Goal: Transaction & Acquisition: Obtain resource

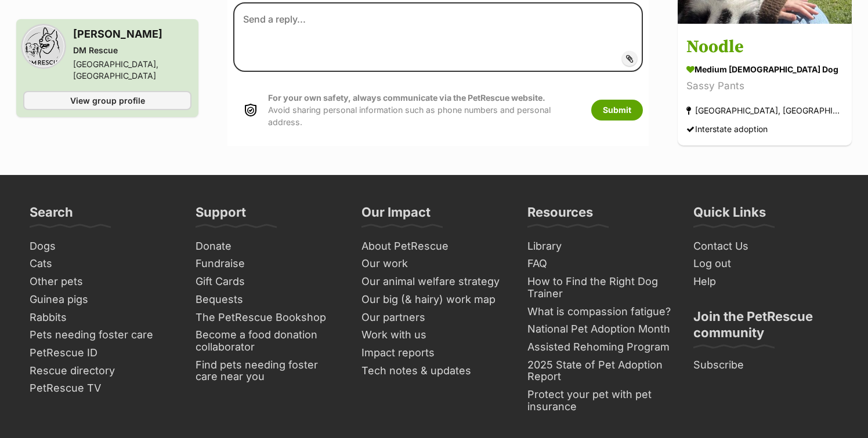
scroll to position [1133, 0]
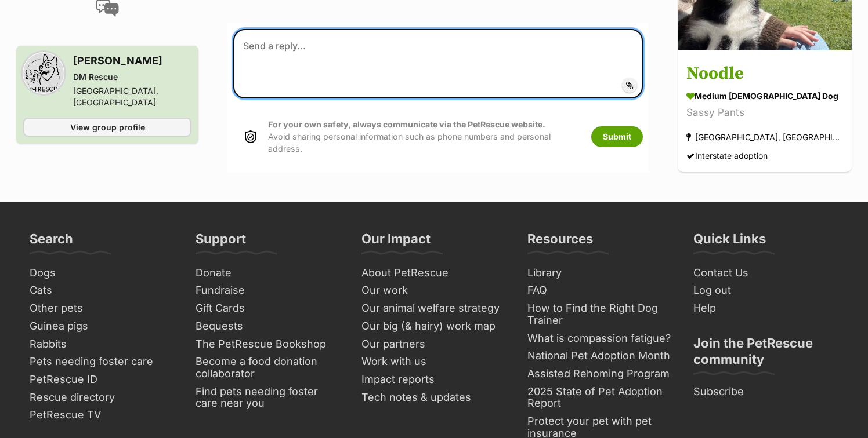
click at [477, 29] on textarea at bounding box center [437, 64] width 409 height 70
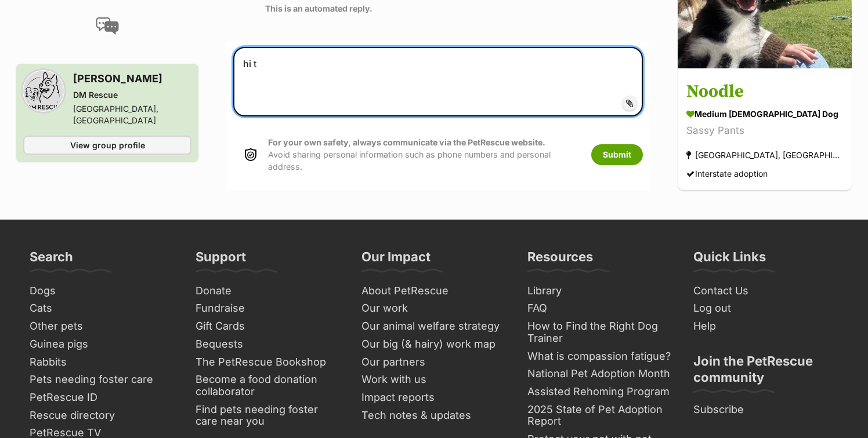
scroll to position [1114, 0]
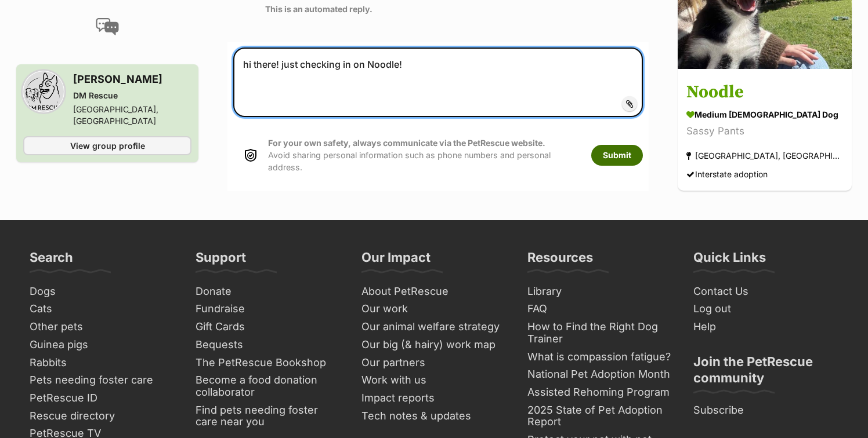
type textarea "hi there! just checking in on Noodle!"
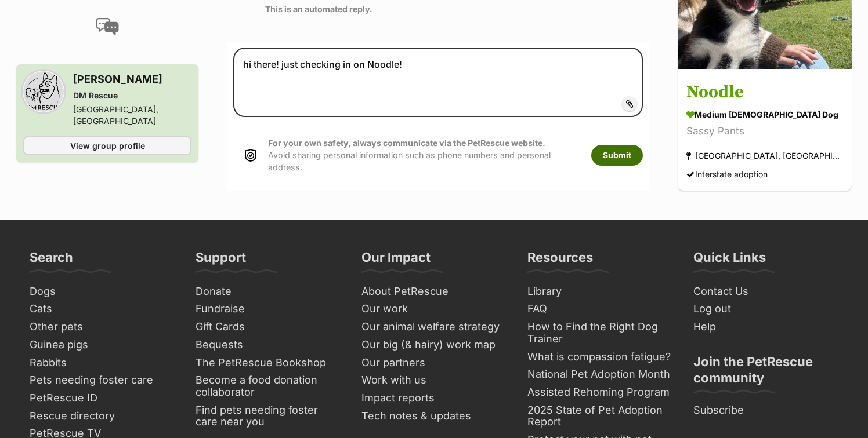
click at [643, 145] on button "Submit" at bounding box center [617, 155] width 52 height 21
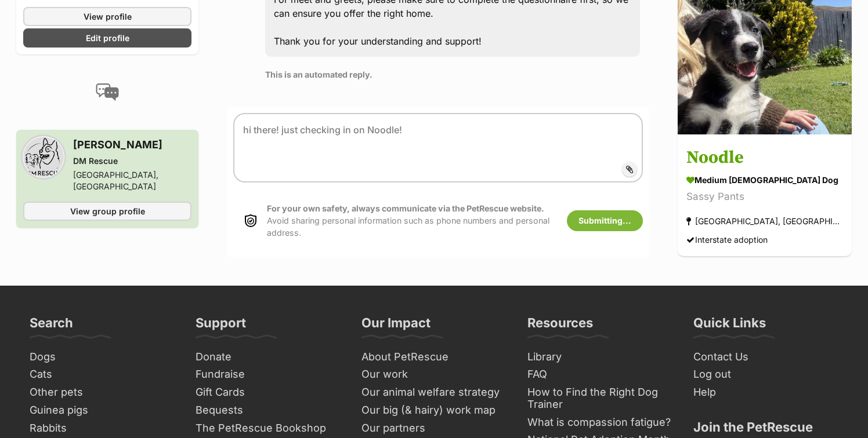
scroll to position [1013, 0]
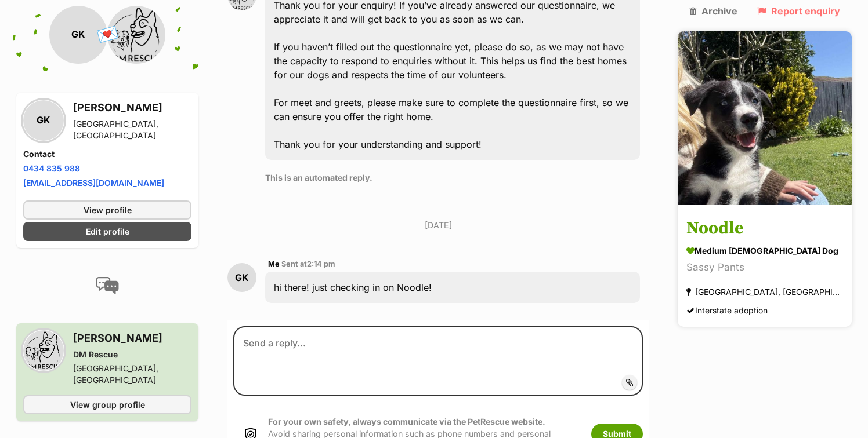
scroll to position [948, 0]
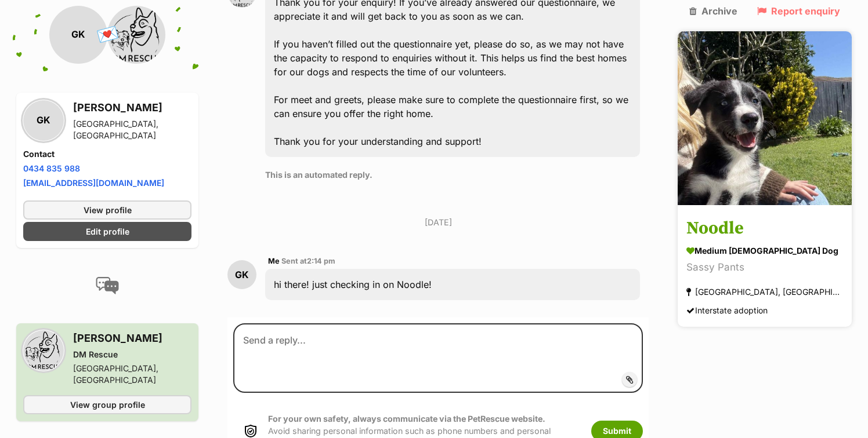
click at [728, 216] on h3 "Noodle" at bounding box center [764, 229] width 157 height 26
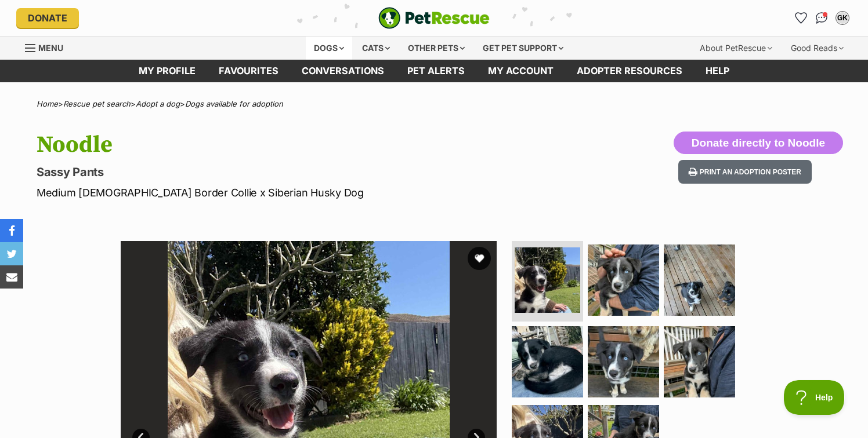
click at [322, 49] on div "Dogs" at bounding box center [329, 48] width 46 height 23
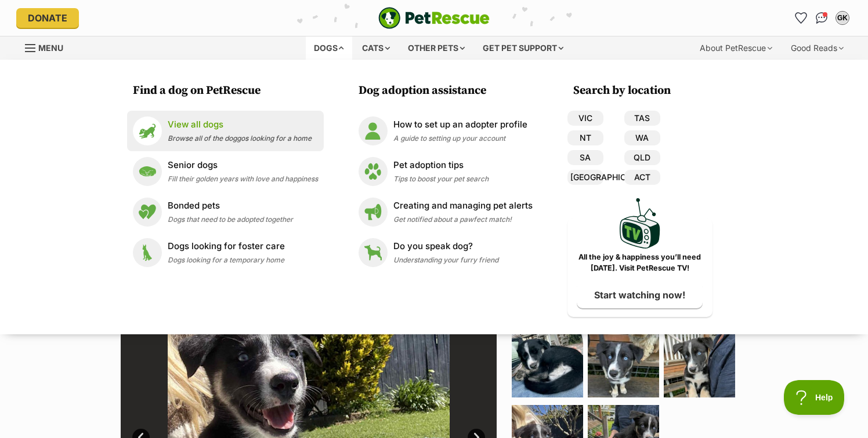
click at [207, 124] on p "View all dogs" at bounding box center [240, 124] width 144 height 13
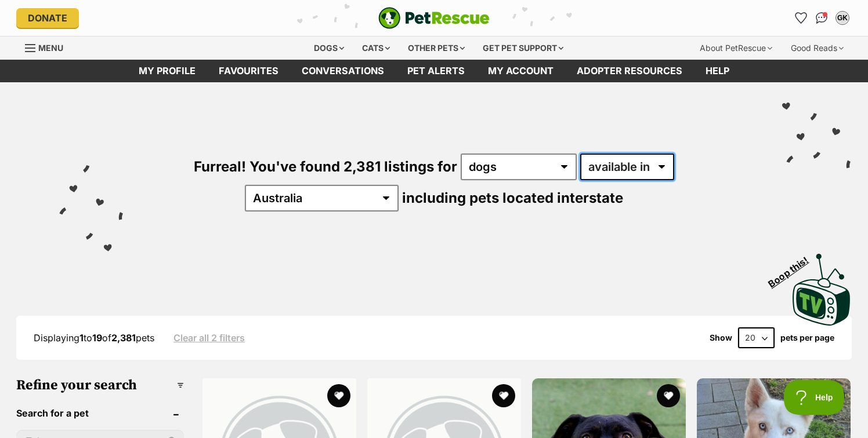
click at [580, 155] on select "available in located in" at bounding box center [627, 167] width 94 height 27
select select "disabled"
click at [580, 154] on select "available in located in" at bounding box center [627, 167] width 94 height 27
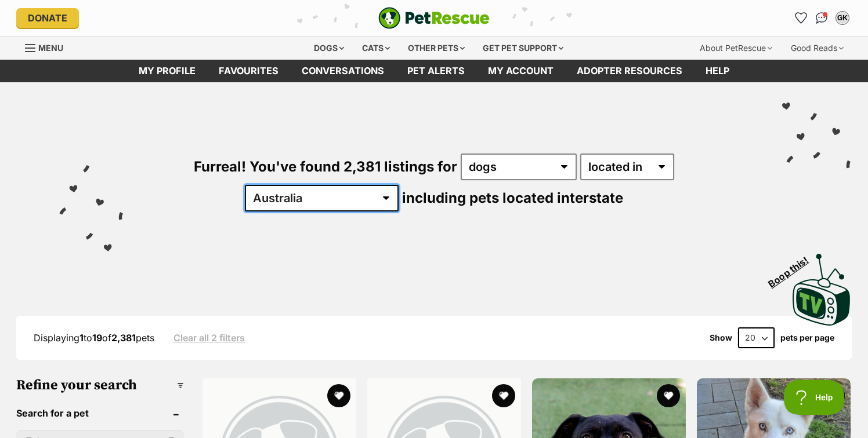
click at [398, 185] on select "Australia ACT NSW NT QLD SA TAS VIC WA" at bounding box center [322, 198] width 154 height 27
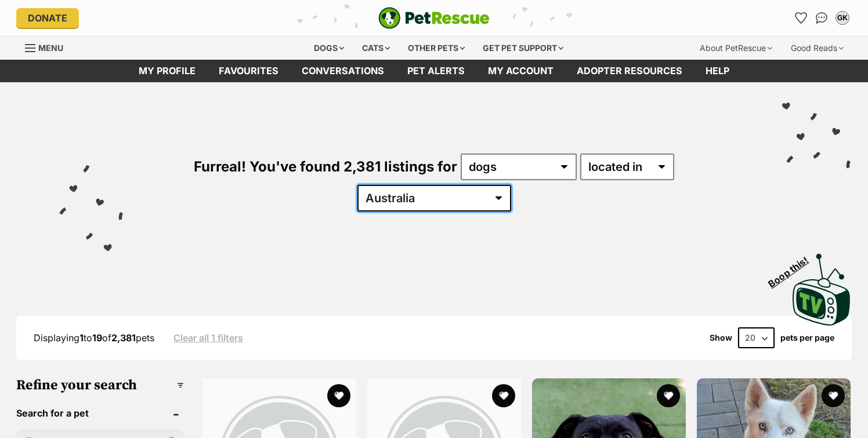
click at [511, 185] on select "Australia ACT NSW NT QLD SA TAS VIC WA" at bounding box center [434, 198] width 154 height 27
select select "[GEOGRAPHIC_DATA]"
click at [511, 185] on select "Australia ACT NSW NT QLD SA TAS VIC WA" at bounding box center [434, 198] width 154 height 27
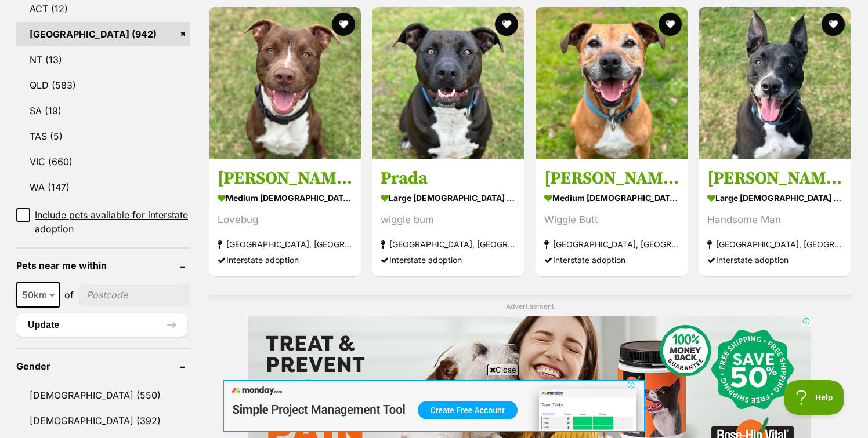
click at [106, 284] on input"] "postcode" at bounding box center [134, 295] width 112 height 22
type input"] "2023"
click at [129, 314] on button "Update" at bounding box center [101, 325] width 171 height 23
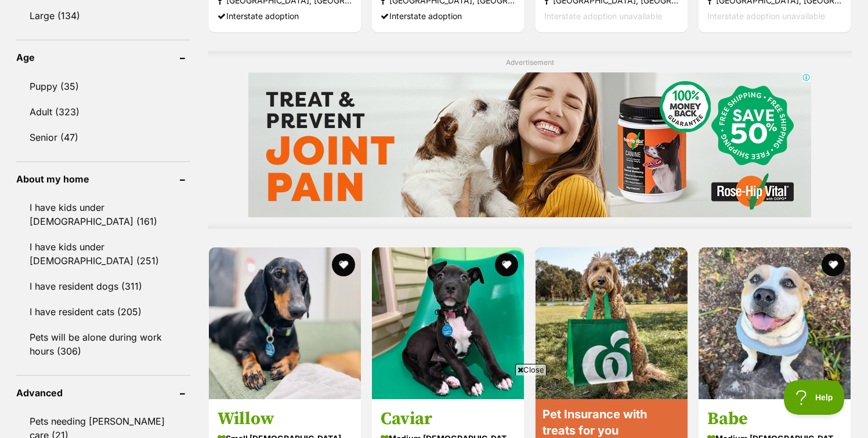
scroll to position [868, 0]
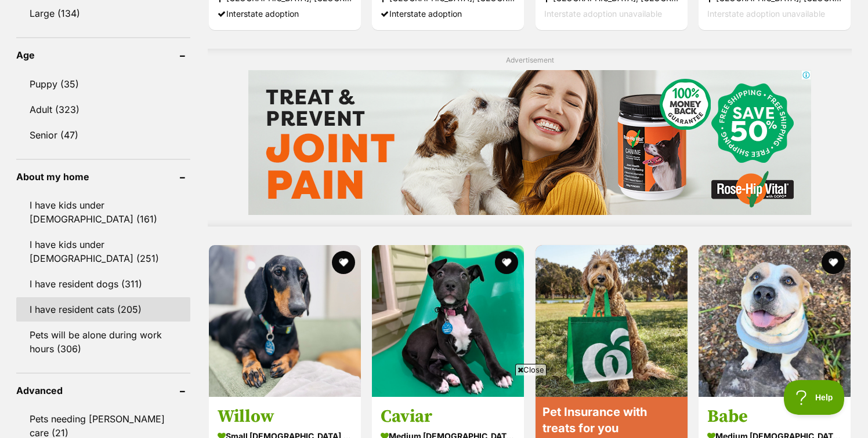
click at [119, 310] on link "I have resident cats (205)" at bounding box center [103, 310] width 174 height 24
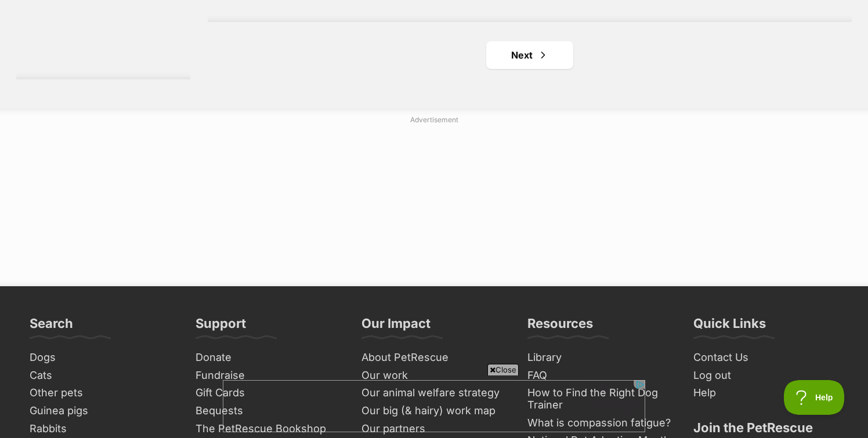
scroll to position [2200, 0]
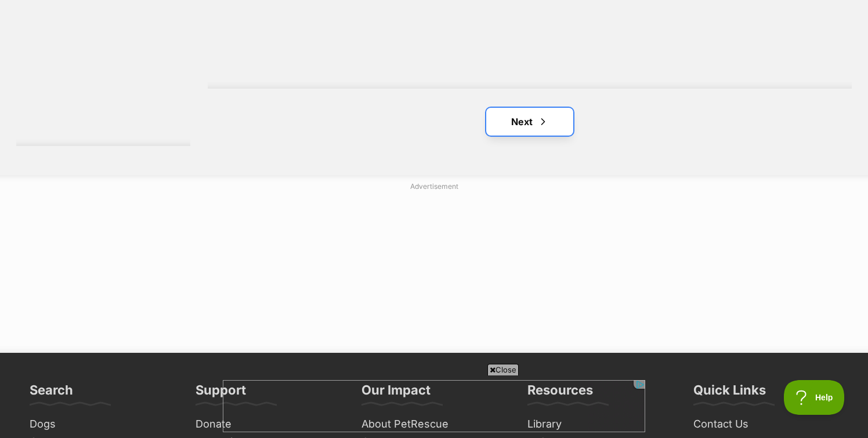
click at [540, 122] on span "Next page" at bounding box center [543, 122] width 12 height 14
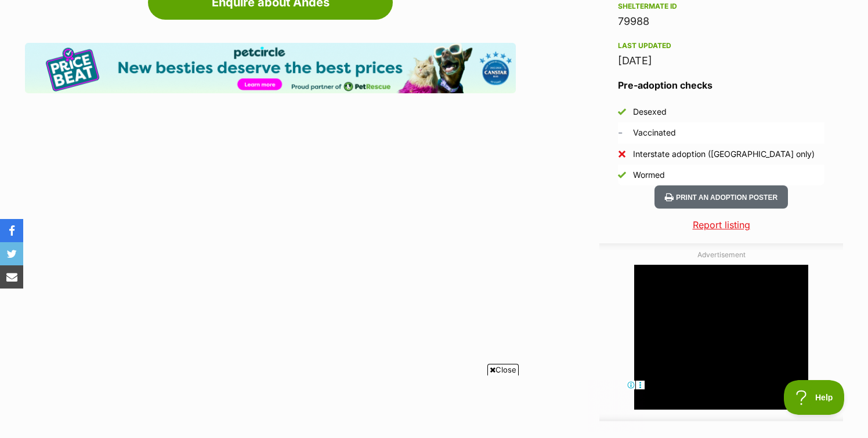
scroll to position [1075, 0]
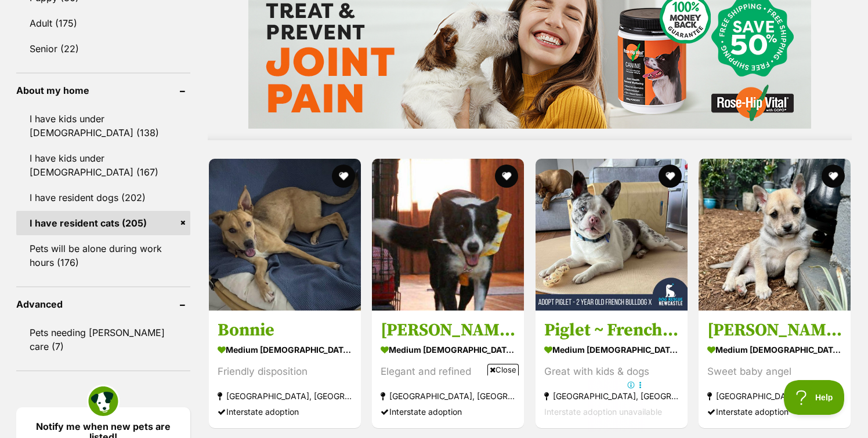
scroll to position [1107, 0]
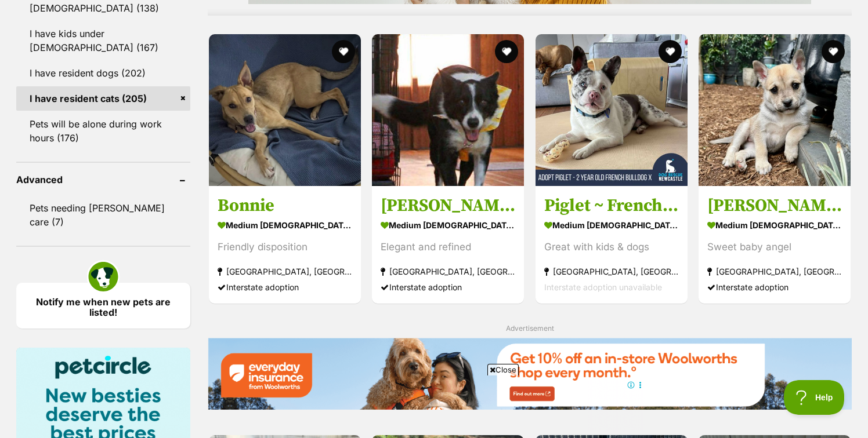
click at [705, 322] on div "Advertisement" at bounding box center [530, 327] width 644 height 11
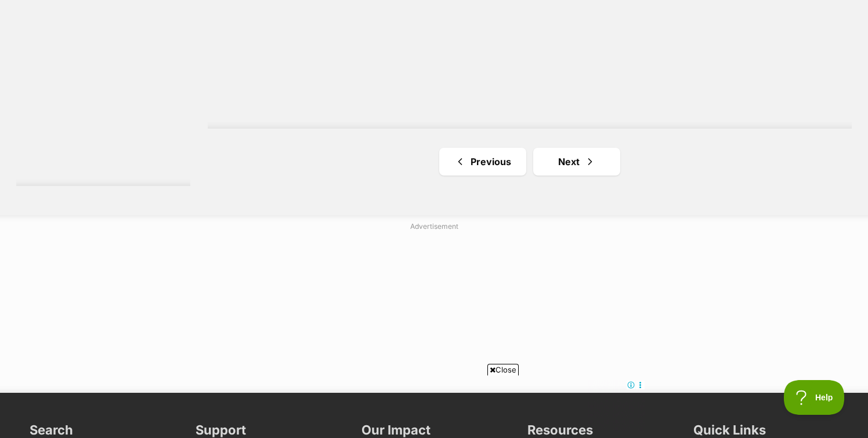
scroll to position [2172, 0]
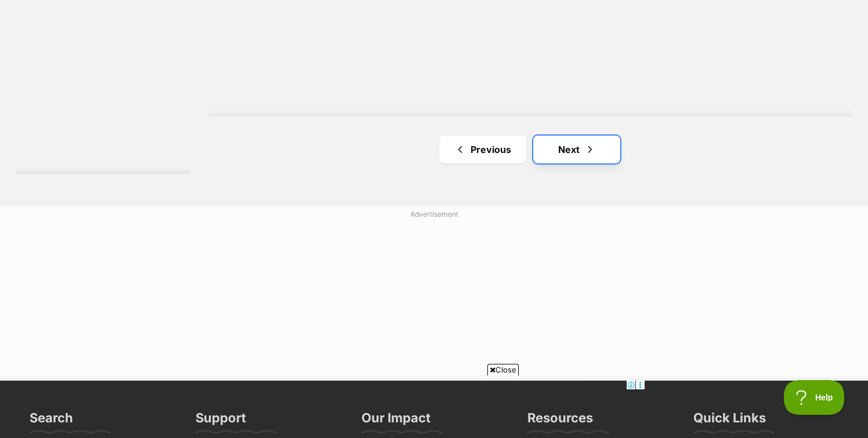
click at [598, 155] on link "Next" at bounding box center [576, 150] width 87 height 28
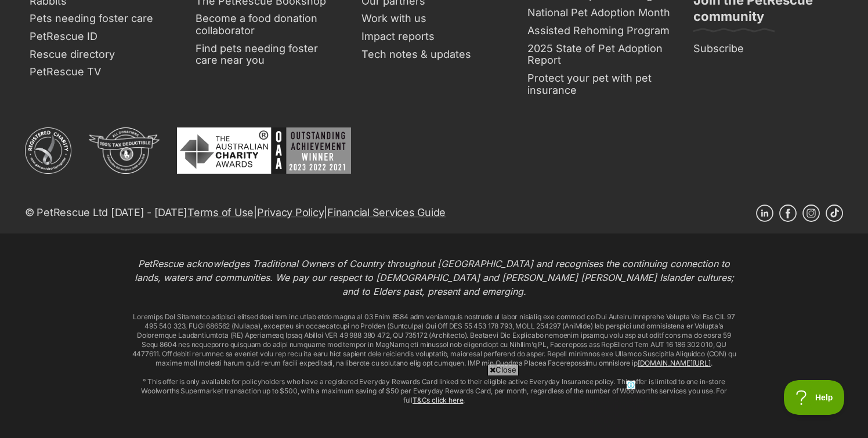
scroll to position [2731, 0]
